Goal: Information Seeking & Learning: Understand process/instructions

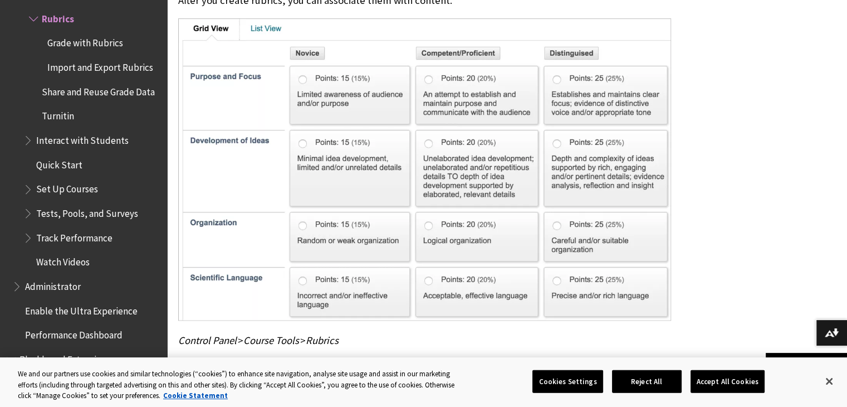
scroll to position [897, 0]
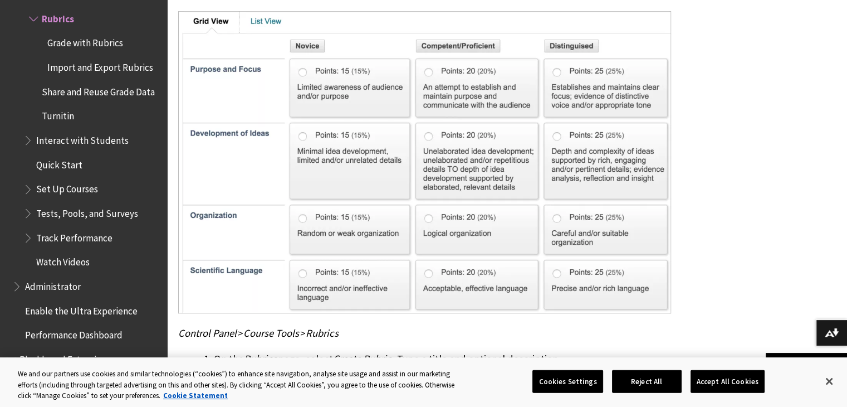
drag, startPoint x: 0, startPoint y: 0, endPoint x: 497, endPoint y: 317, distance: 589.2
click at [497, 326] on p "Control Panel > Course Tools > Rubrics" at bounding box center [424, 333] width 493 height 14
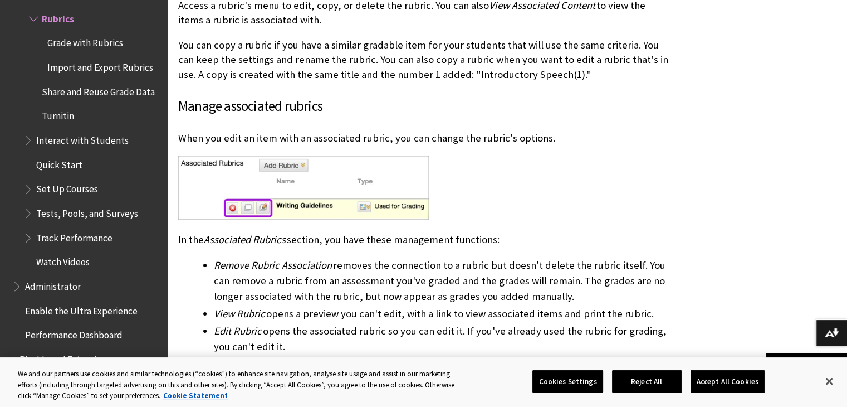
scroll to position [3555, 0]
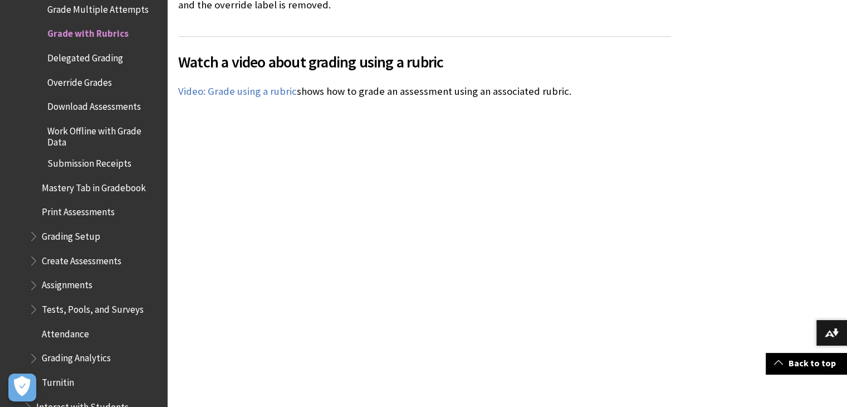
scroll to position [5104, 0]
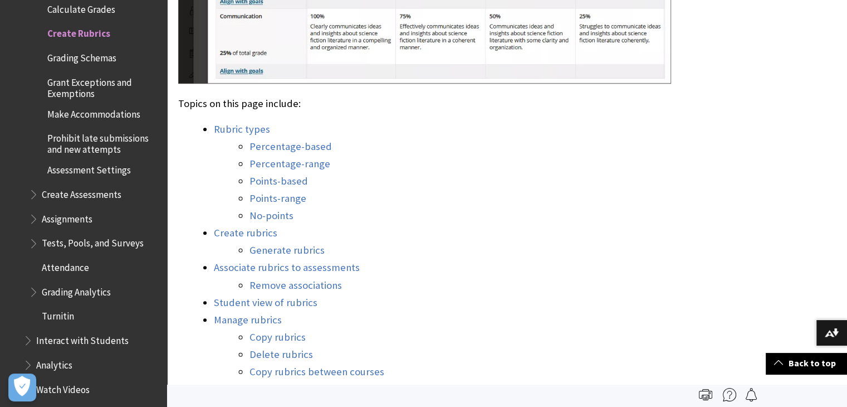
scroll to position [977, 0]
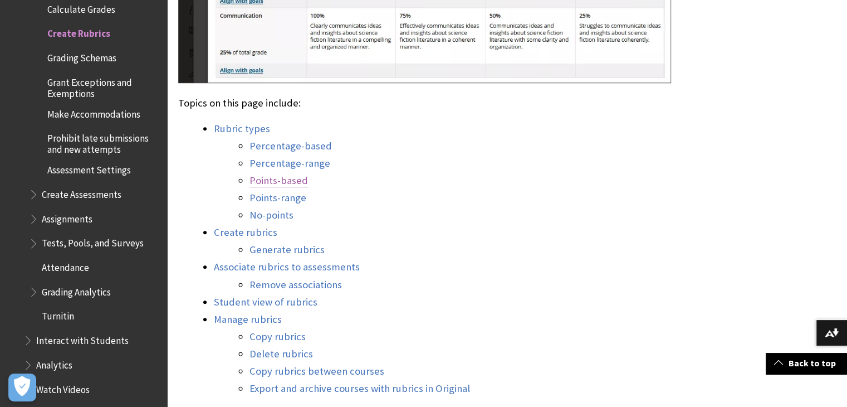
click at [285, 174] on link "Points-based" at bounding box center [279, 180] width 58 height 13
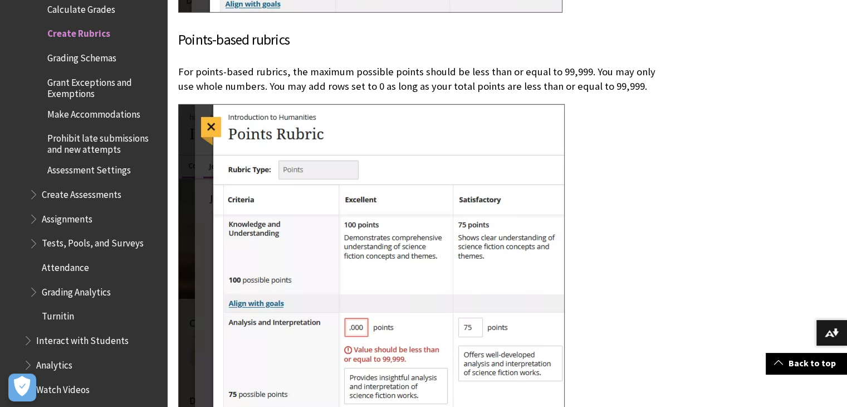
scroll to position [3132, 0]
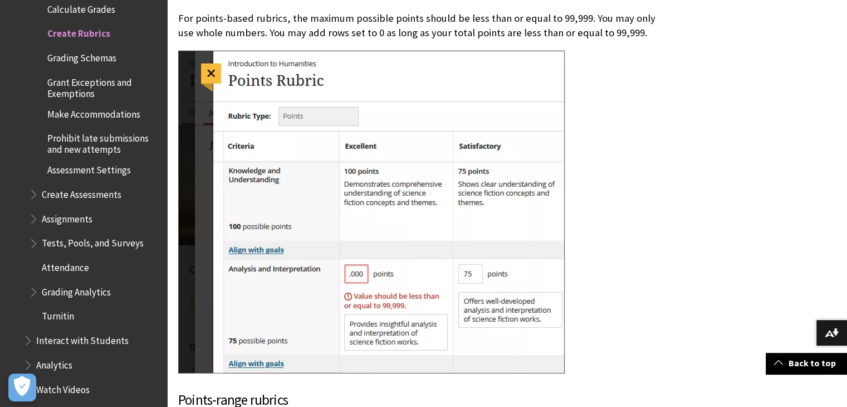
click at [304, 87] on img at bounding box center [371, 212] width 387 height 322
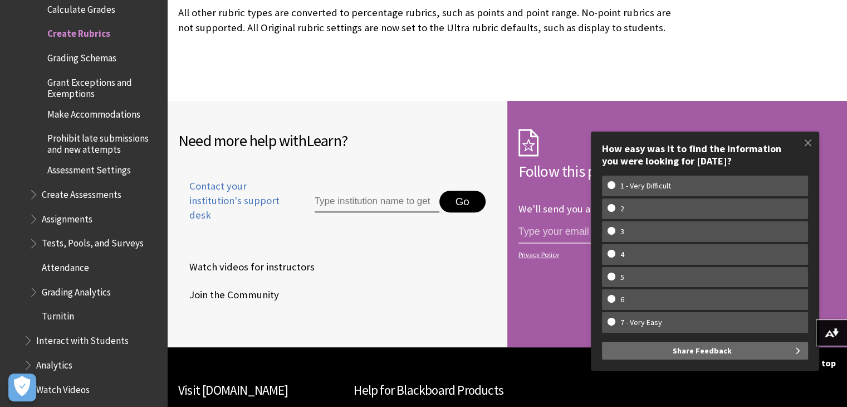
scroll to position [8955, 0]
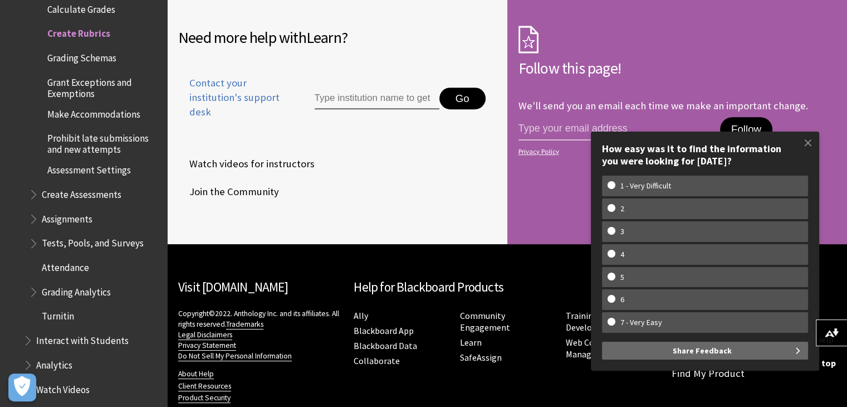
click at [389, 87] on input "Type institution name to get support" at bounding box center [377, 98] width 125 height 22
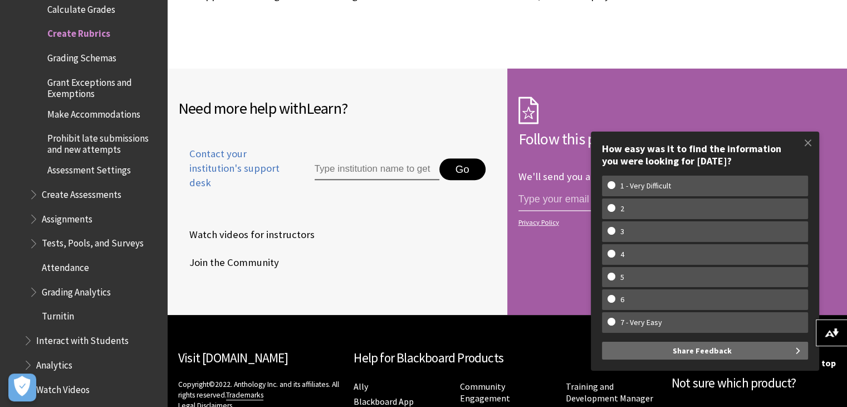
scroll to position [8890, 0]
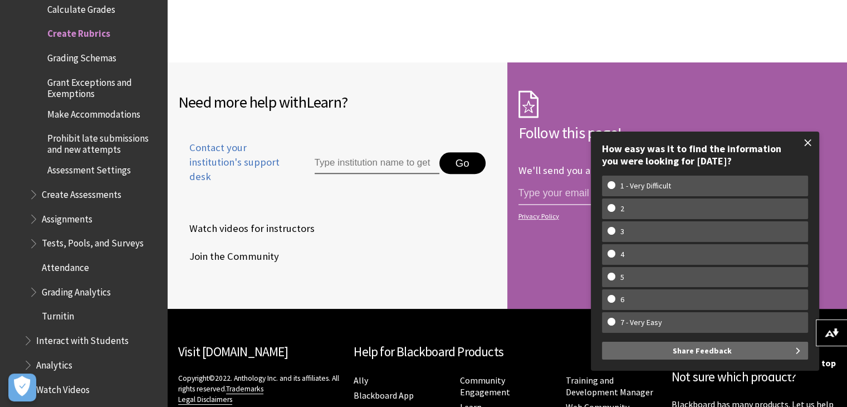
click at [803, 139] on span at bounding box center [807, 142] width 23 height 23
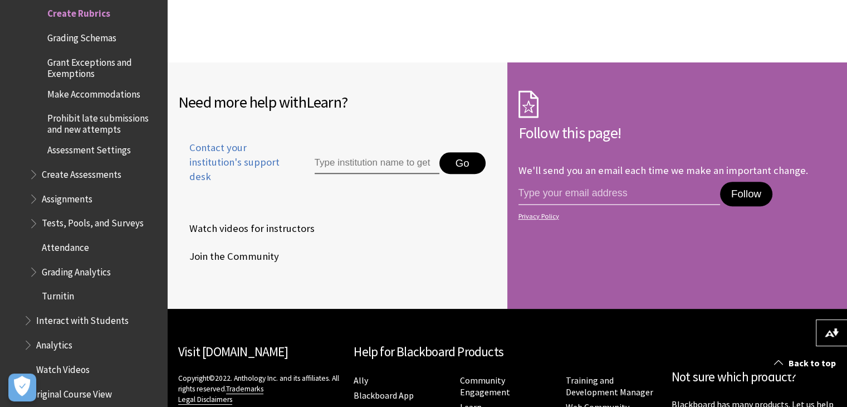
scroll to position [1765, 0]
click at [81, 262] on span "Grading Analytics" at bounding box center [76, 269] width 69 height 15
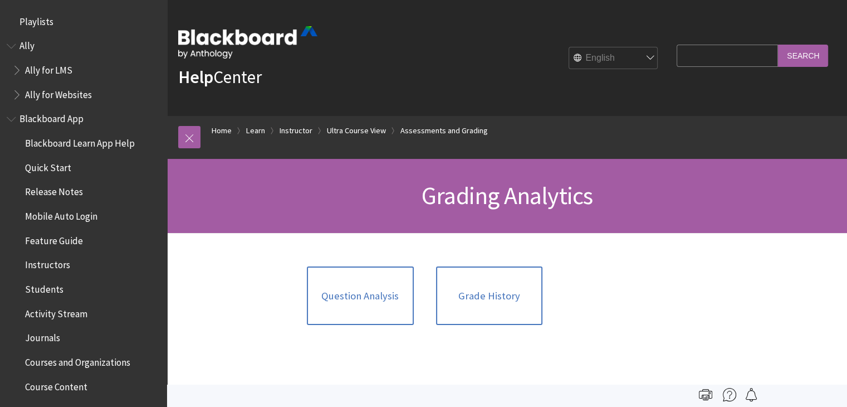
scroll to position [1817, 0]
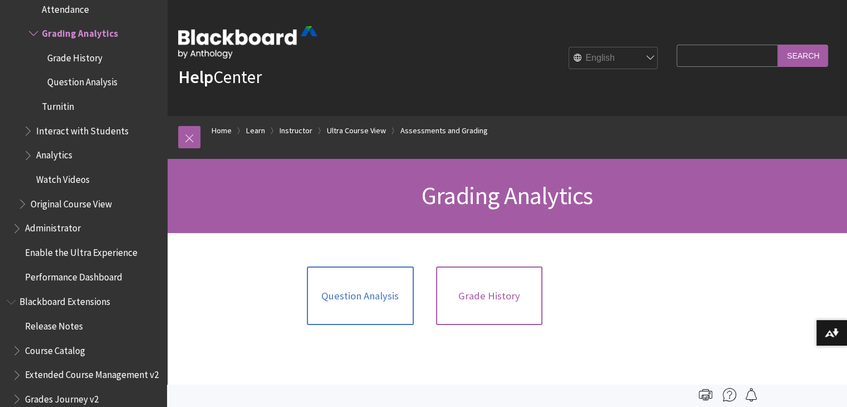
click at [492, 308] on link "Grade History" at bounding box center [489, 295] width 106 height 59
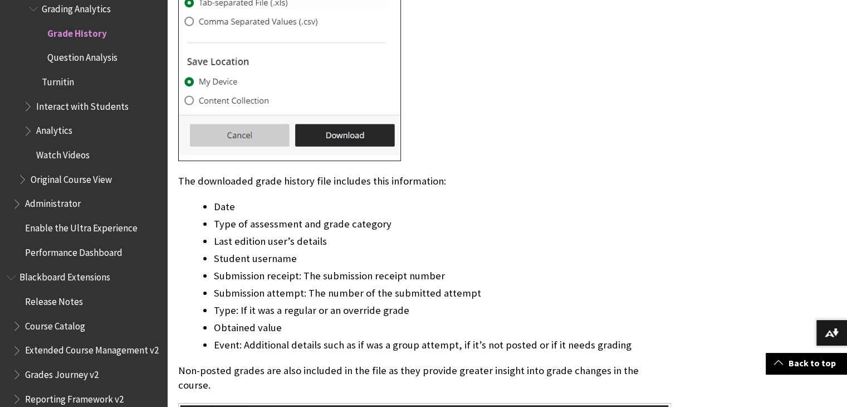
scroll to position [1378, 0]
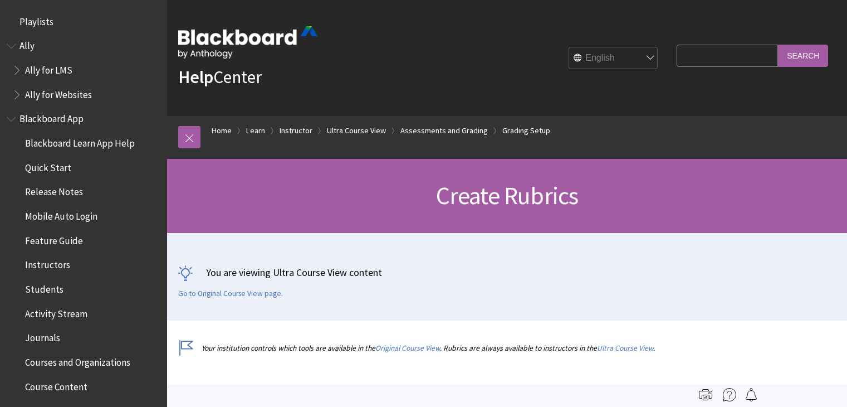
scroll to position [5336, 0]
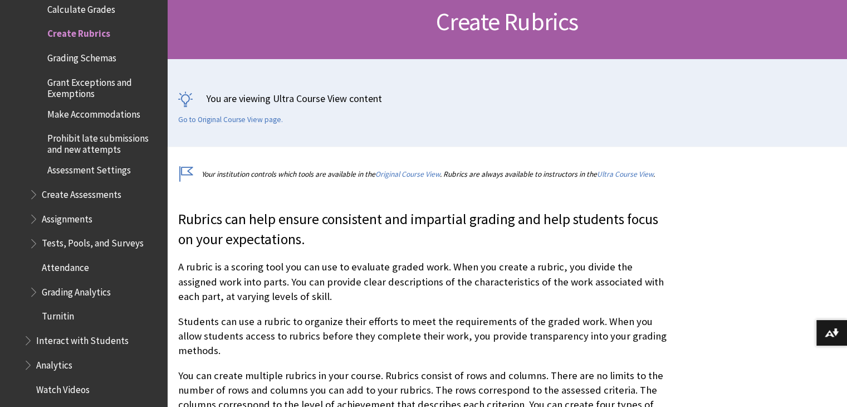
scroll to position [175, 0]
